Goal: Information Seeking & Learning: Learn about a topic

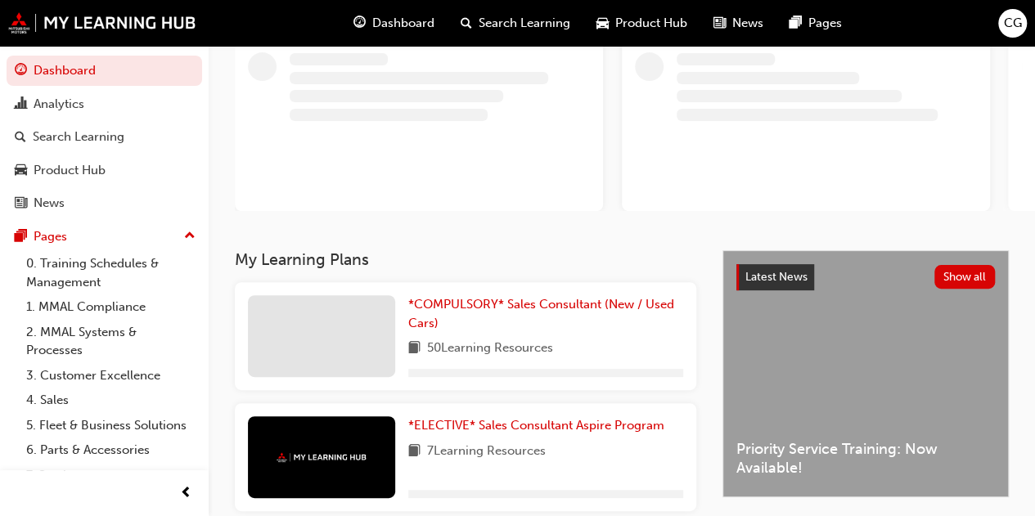
scroll to position [245, 0]
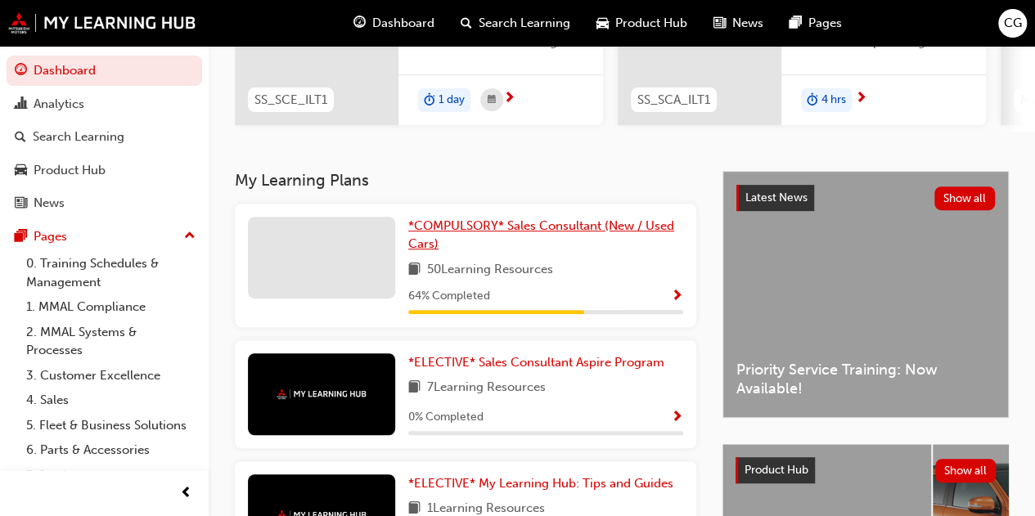
click at [566, 233] on span "*COMPULSORY* Sales Consultant (New / Used Cars)" at bounding box center [541, 235] width 266 height 34
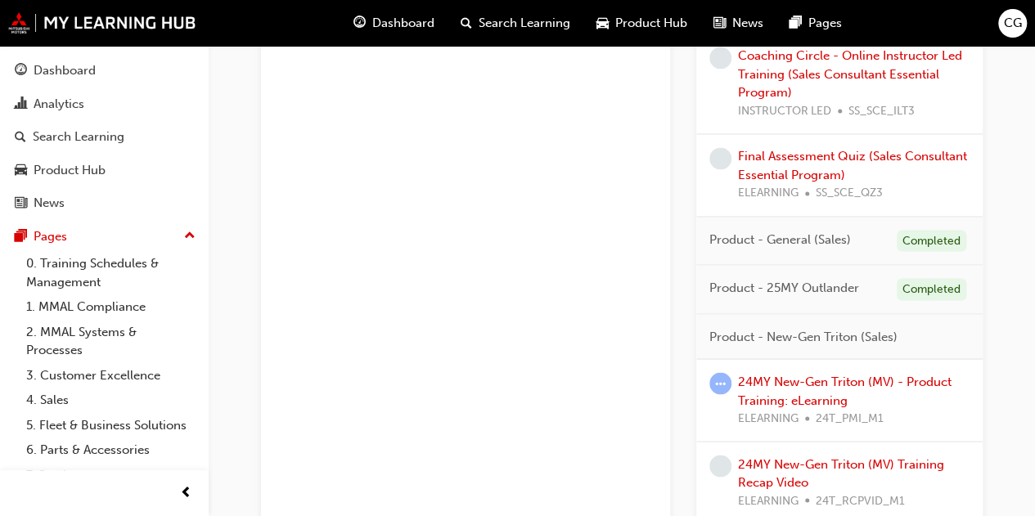
scroll to position [1391, 0]
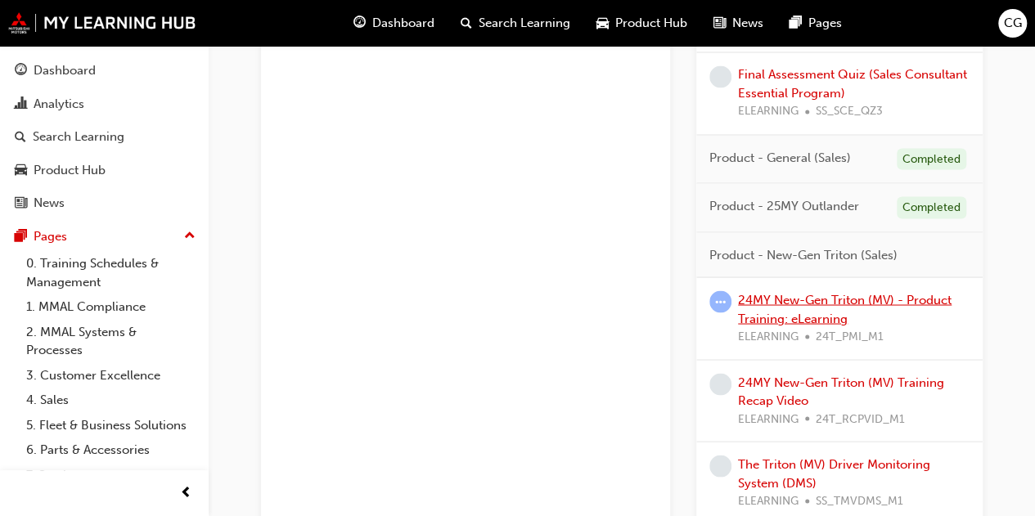
click at [776, 299] on link "24MY New-Gen Triton (MV) - Product Training: eLearning" at bounding box center [845, 309] width 214 height 34
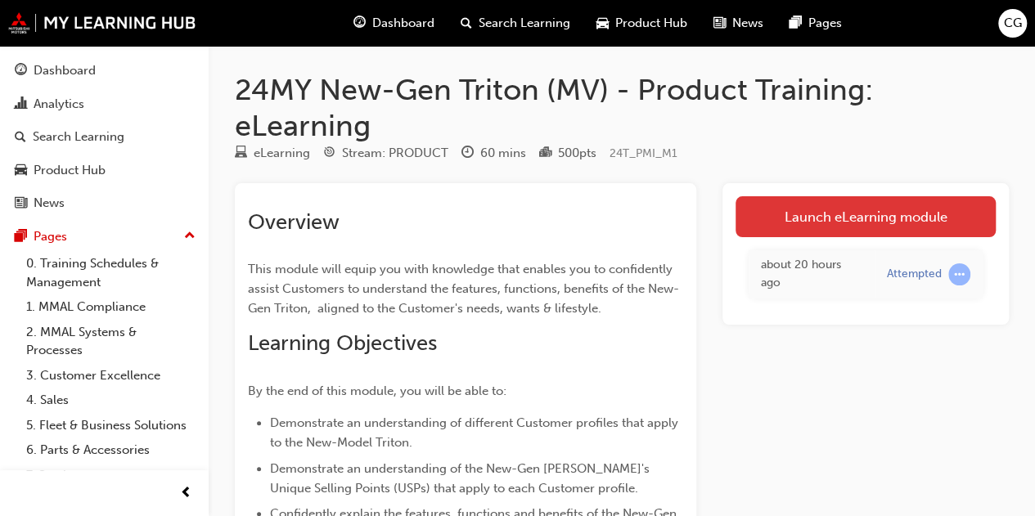
click at [813, 215] on link "Launch eLearning module" at bounding box center [866, 216] width 260 height 41
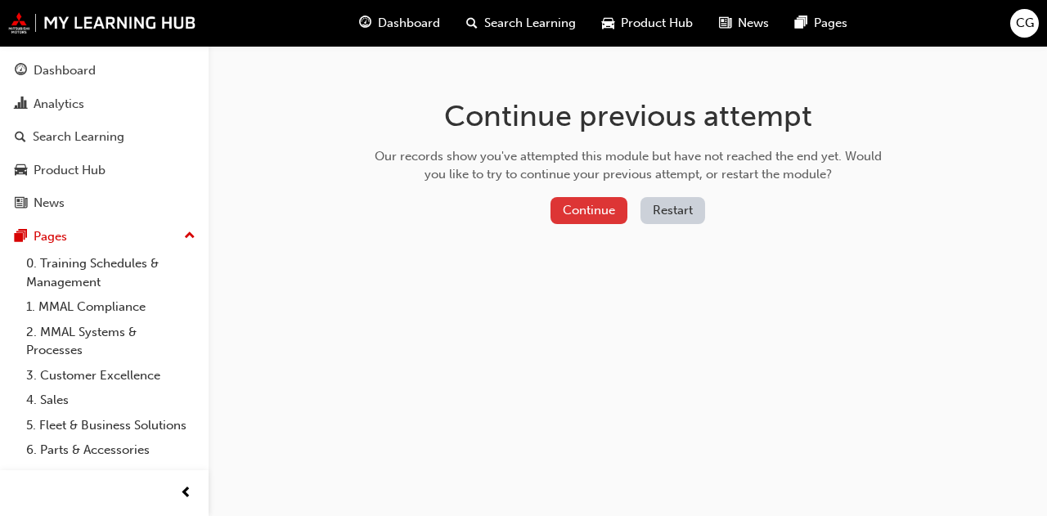
click at [587, 209] on button "Continue" at bounding box center [589, 210] width 77 height 27
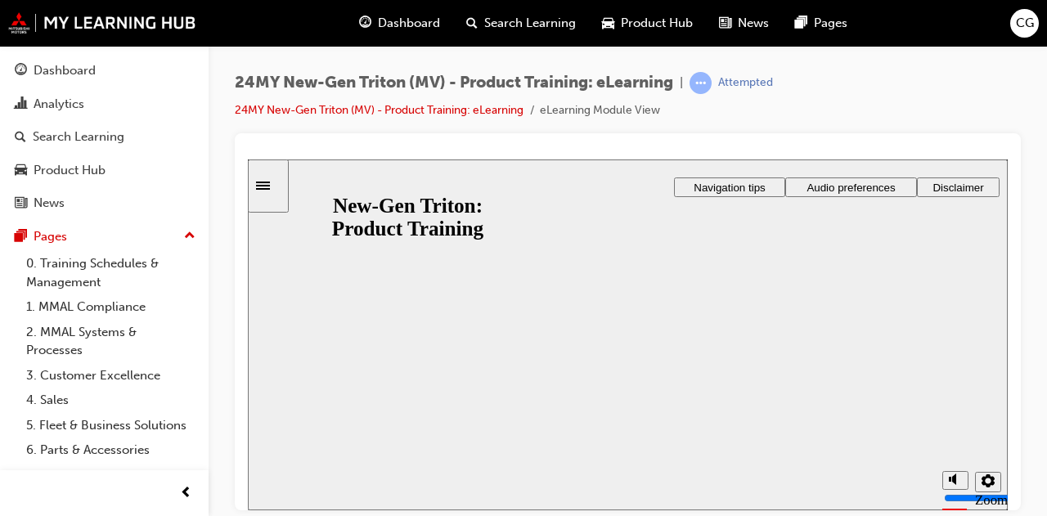
drag, startPoint x: 577, startPoint y: 298, endPoint x: 612, endPoint y: 319, distance: 41.1
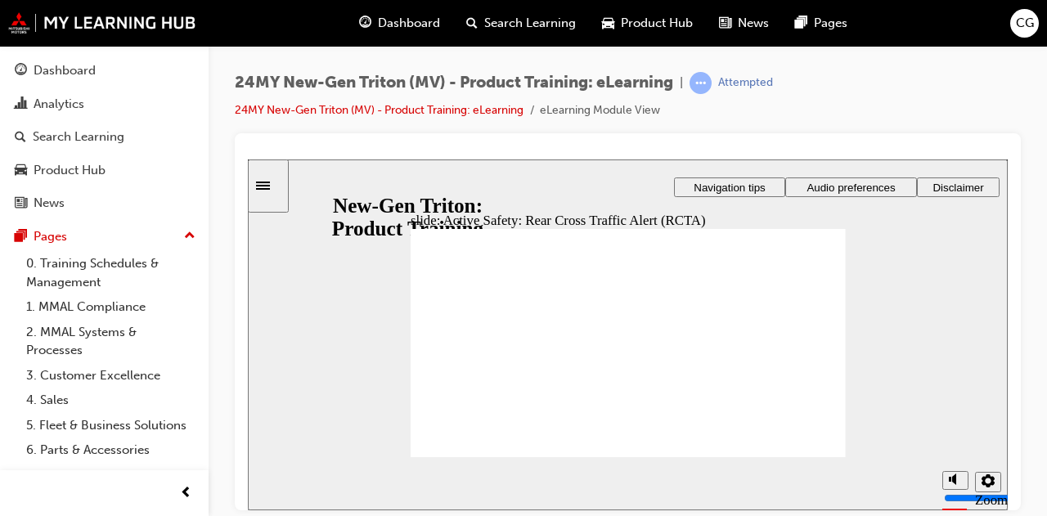
click at [828, 145] on div at bounding box center [628, 321] width 786 height 377
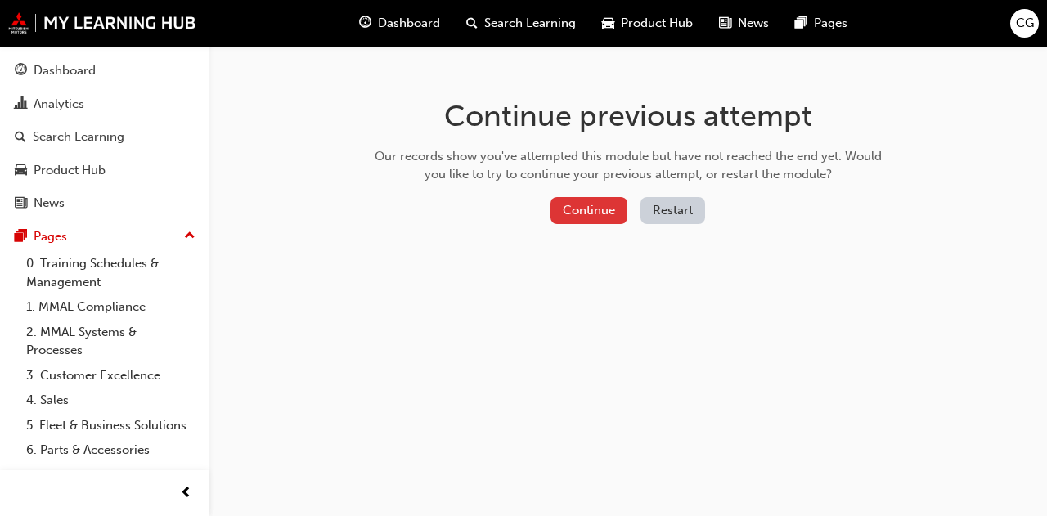
drag, startPoint x: 565, startPoint y: 202, endPoint x: 578, endPoint y: 217, distance: 19.2
click at [578, 217] on button "Continue" at bounding box center [589, 210] width 77 height 27
